Goal: Task Accomplishment & Management: Use online tool/utility

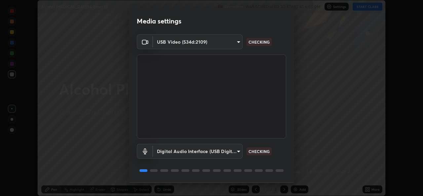
scroll to position [21, 0]
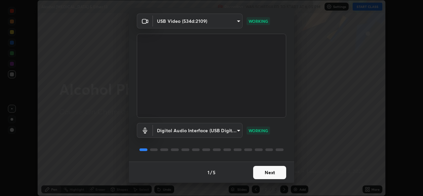
click at [268, 172] on button "Next" at bounding box center [269, 172] width 33 height 13
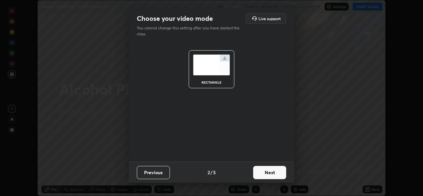
scroll to position [0, 0]
click at [268, 175] on button "Next" at bounding box center [269, 172] width 33 height 13
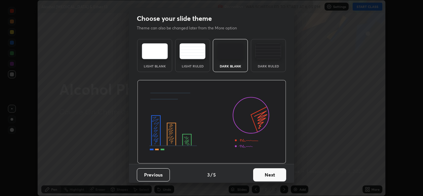
click at [270, 174] on button "Next" at bounding box center [269, 174] width 33 height 13
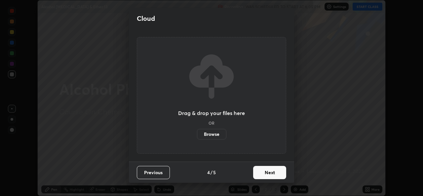
click at [271, 174] on button "Next" at bounding box center [269, 172] width 33 height 13
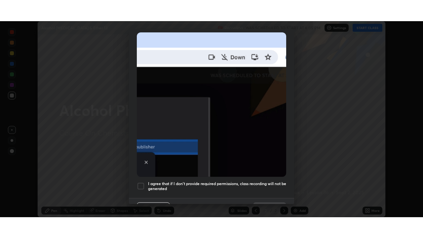
scroll to position [156, 0]
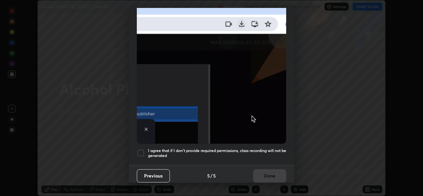
click at [251, 154] on h5 "I agree that if I don't provide required permissions, class recording will not …" at bounding box center [217, 153] width 138 height 10
click at [264, 170] on button "Done" at bounding box center [269, 175] width 33 height 13
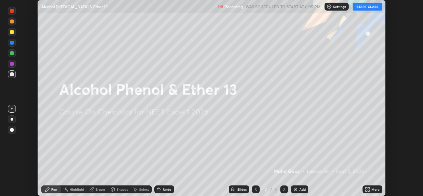
click at [369, 188] on icon at bounding box center [369, 188] width 2 height 2
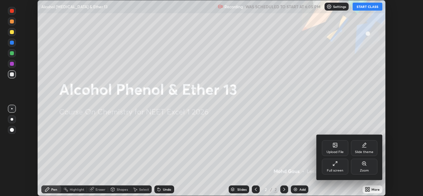
click at [337, 168] on div "Full screen" at bounding box center [335, 167] width 26 height 16
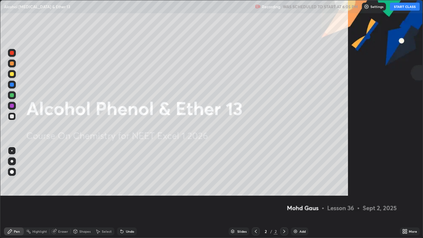
scroll to position [238, 423]
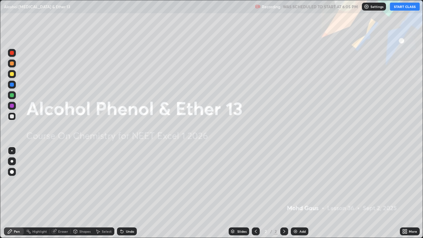
click at [400, 9] on button "START CLASS" at bounding box center [405, 7] width 30 height 8
click at [302, 196] on div "Add" at bounding box center [303, 231] width 6 height 3
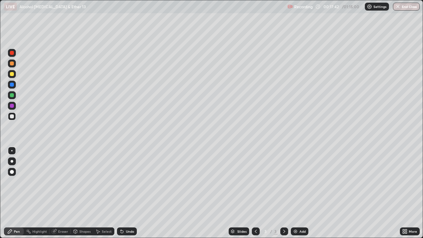
click at [299, 196] on div "Add" at bounding box center [300, 231] width 18 height 8
click at [12, 151] on div at bounding box center [11, 150] width 1 height 1
click at [12, 161] on div at bounding box center [12, 161] width 3 height 3
click at [12, 96] on div at bounding box center [12, 95] width 4 height 4
click at [68, 196] on div "Eraser" at bounding box center [60, 231] width 21 height 8
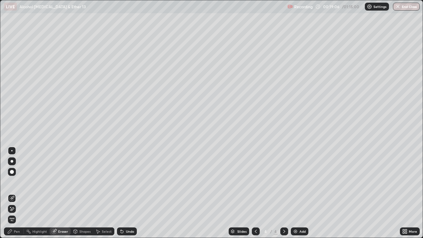
click at [20, 196] on div "Pen" at bounding box center [17, 231] width 6 height 3
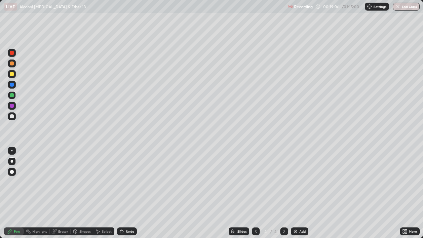
click at [15, 119] on div at bounding box center [12, 116] width 8 height 8
click at [15, 117] on div at bounding box center [12, 116] width 8 height 8
click at [66, 196] on div "Eraser" at bounding box center [60, 231] width 21 height 8
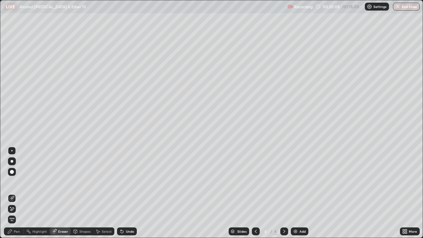
click at [19, 196] on div "Pen" at bounding box center [17, 231] width 6 height 3
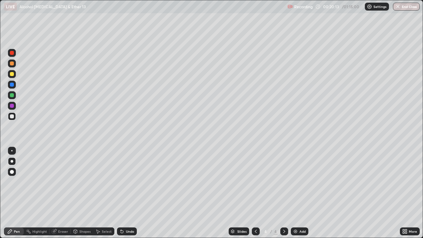
click at [11, 85] on div at bounding box center [12, 85] width 4 height 4
click at [301, 196] on div "Add" at bounding box center [300, 231] width 18 height 8
click at [13, 118] on div at bounding box center [12, 116] width 4 height 4
click at [12, 76] on div at bounding box center [12, 74] width 8 height 8
click at [63, 196] on div "Eraser" at bounding box center [60, 231] width 21 height 8
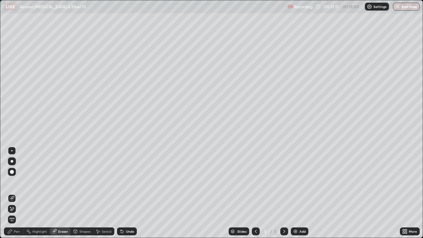
click at [13, 196] on div "Pen" at bounding box center [14, 231] width 20 height 13
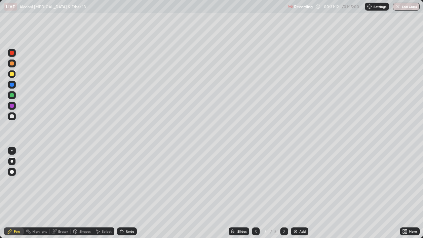
click at [11, 113] on div at bounding box center [12, 116] width 8 height 8
click at [10, 72] on div at bounding box center [12, 74] width 4 height 4
click at [9, 118] on div at bounding box center [12, 116] width 8 height 8
click at [16, 97] on div at bounding box center [12, 95] width 8 height 11
click at [302, 196] on div "Add" at bounding box center [303, 231] width 6 height 3
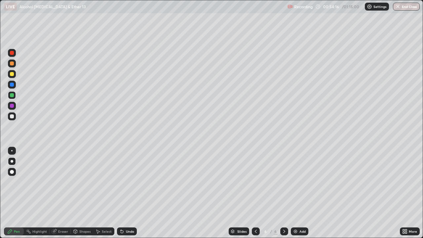
click at [65, 196] on div "Eraser" at bounding box center [60, 231] width 21 height 8
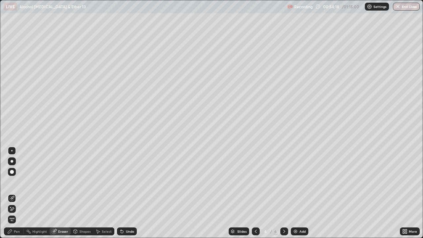
click at [19, 196] on div "Pen" at bounding box center [17, 231] width 6 height 3
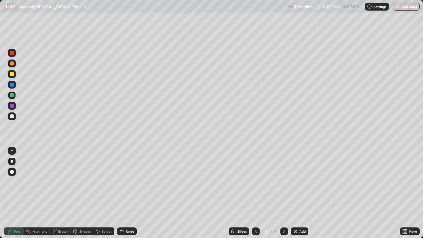
click at [13, 119] on div at bounding box center [12, 116] width 8 height 8
click at [13, 115] on div at bounding box center [12, 116] width 4 height 4
click at [11, 105] on div at bounding box center [12, 106] width 4 height 4
click at [11, 115] on div at bounding box center [12, 116] width 4 height 4
click at [295, 196] on div "Add" at bounding box center [300, 231] width 18 height 8
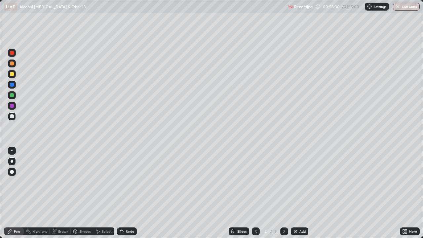
click at [82, 196] on div "Shapes" at bounding box center [82, 231] width 22 height 8
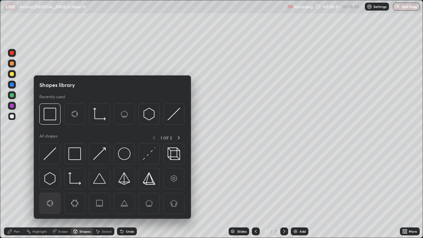
click at [55, 196] on img at bounding box center [50, 203] width 13 height 13
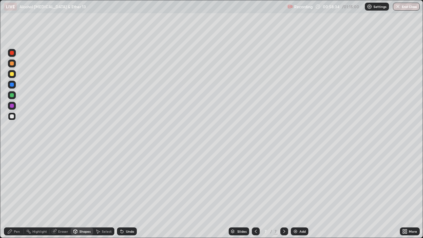
click at [14, 98] on div at bounding box center [12, 95] width 8 height 8
click at [14, 196] on div "Pen" at bounding box center [14, 231] width 20 height 13
click at [255, 196] on icon at bounding box center [255, 231] width 5 height 5
click at [254, 196] on div at bounding box center [256, 231] width 8 height 13
click at [255, 196] on div at bounding box center [256, 231] width 8 height 13
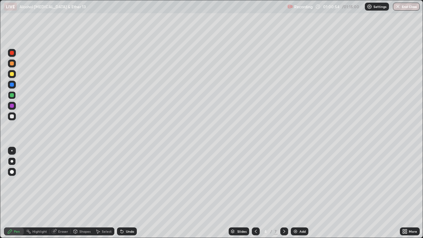
click at [256, 196] on div at bounding box center [256, 231] width 8 height 8
click at [257, 196] on div at bounding box center [256, 231] width 8 height 8
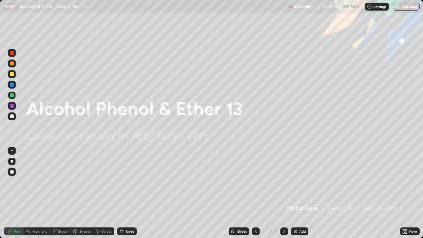
click at [284, 196] on icon at bounding box center [284, 231] width 5 height 5
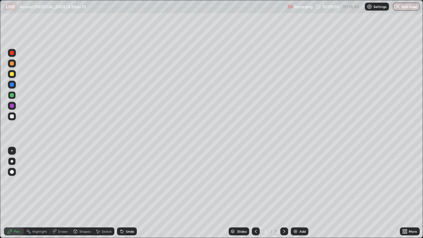
click at [282, 196] on icon at bounding box center [284, 231] width 5 height 5
click at [283, 196] on icon at bounding box center [284, 231] width 5 height 5
click at [287, 196] on div at bounding box center [284, 231] width 8 height 8
click at [284, 196] on icon at bounding box center [284, 231] width 5 height 5
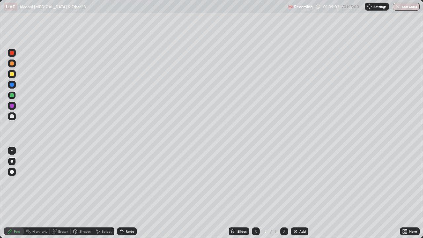
click at [284, 196] on icon at bounding box center [284, 231] width 5 height 5
click at [283, 196] on icon at bounding box center [284, 231] width 5 height 5
click at [298, 196] on div "Add" at bounding box center [300, 231] width 18 height 8
click at [15, 163] on div at bounding box center [12, 161] width 8 height 8
click at [14, 75] on div at bounding box center [12, 74] width 4 height 4
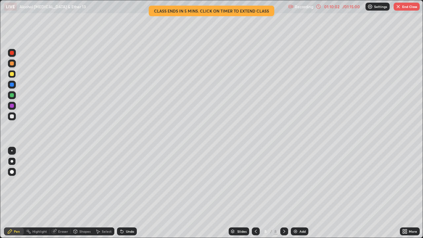
click at [12, 109] on div at bounding box center [12, 106] width 8 height 8
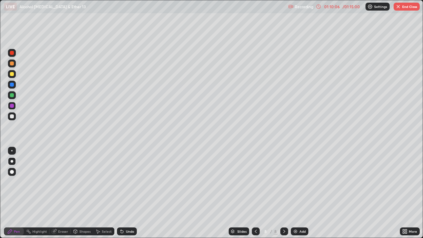
click at [12, 120] on div at bounding box center [12, 116] width 8 height 8
click at [14, 117] on div at bounding box center [12, 116] width 8 height 8
click at [12, 115] on div at bounding box center [12, 116] width 4 height 4
click at [12, 74] on div at bounding box center [12, 74] width 4 height 4
click at [12, 116] on div at bounding box center [12, 116] width 4 height 4
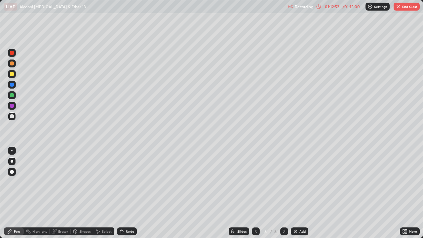
click at [12, 161] on div at bounding box center [12, 161] width 3 height 3
click at [404, 6] on button "End Class" at bounding box center [407, 7] width 26 height 8
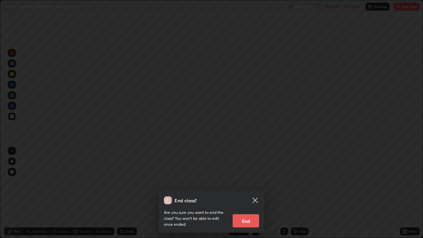
click at [249, 196] on button "End" at bounding box center [246, 220] width 26 height 13
